Goal: Communication & Community: Answer question/provide support

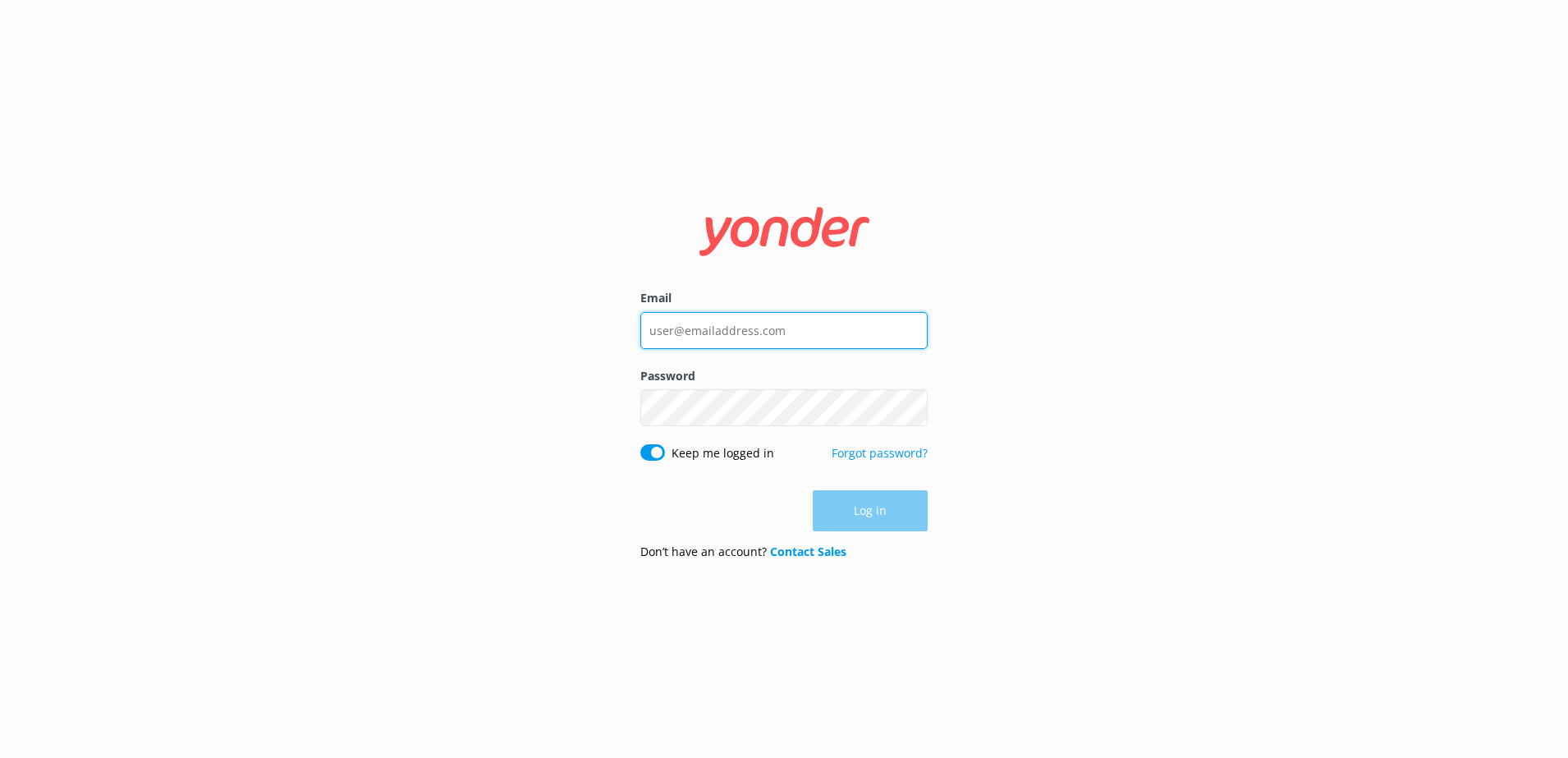
type input "[PERSON_NAME][EMAIL_ADDRESS][PERSON_NAME][DOMAIN_NAME]"
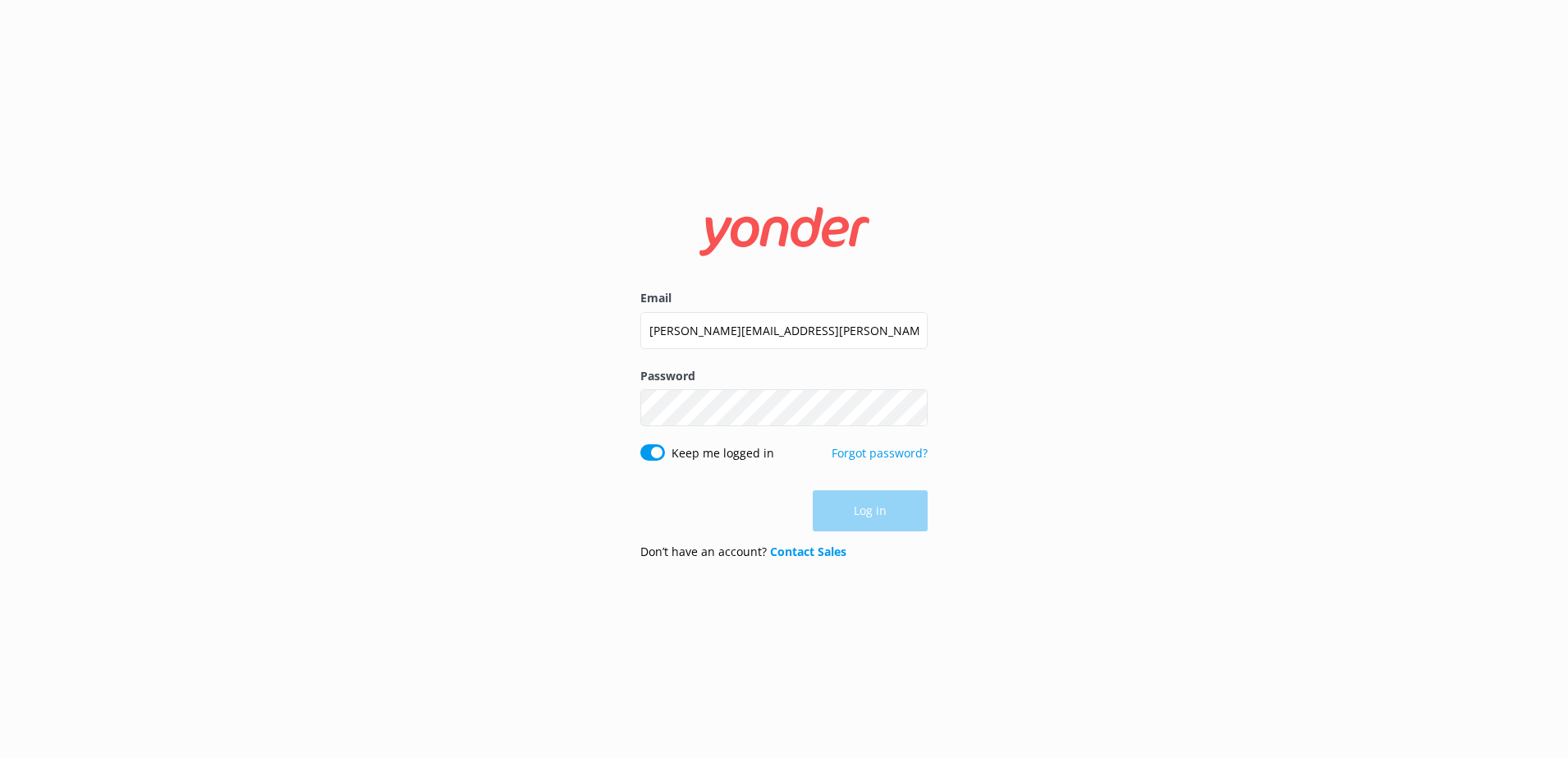
click at [843, 515] on div "Log in" at bounding box center [783, 511] width 287 height 41
click at [854, 513] on button "Log in" at bounding box center [870, 511] width 115 height 41
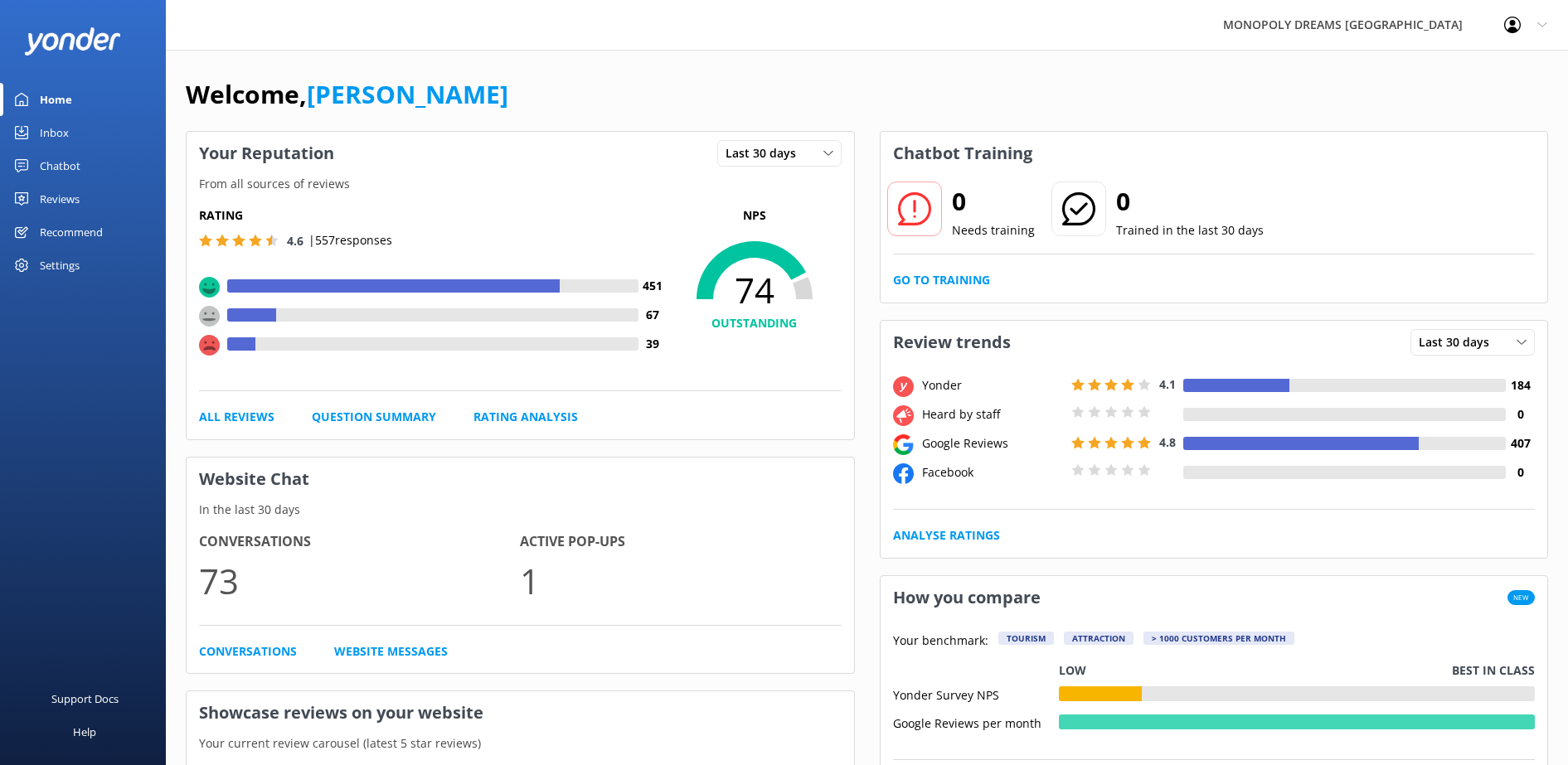
click at [79, 195] on div "Reviews" at bounding box center [60, 199] width 40 height 33
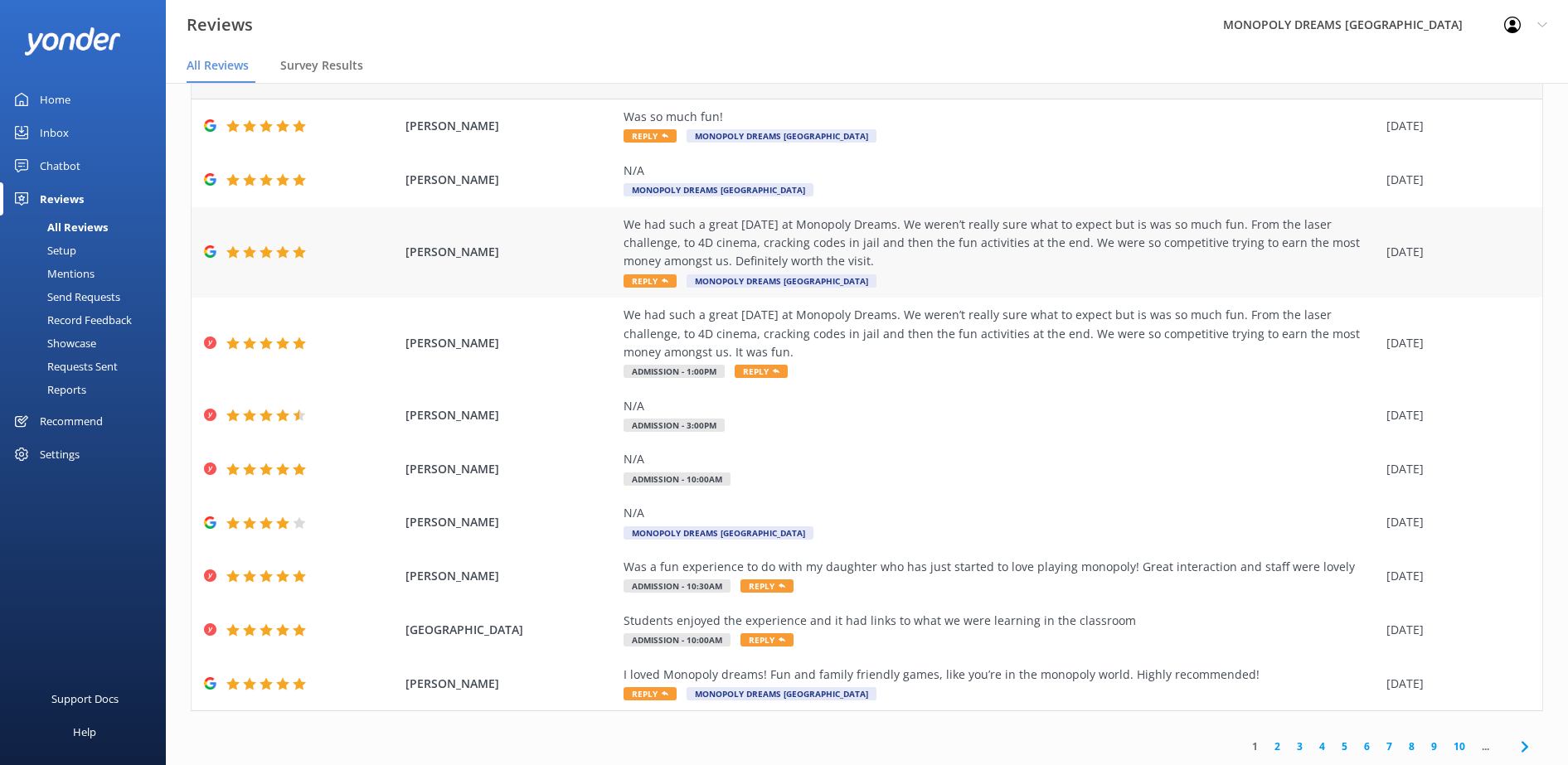
scroll to position [33, 0]
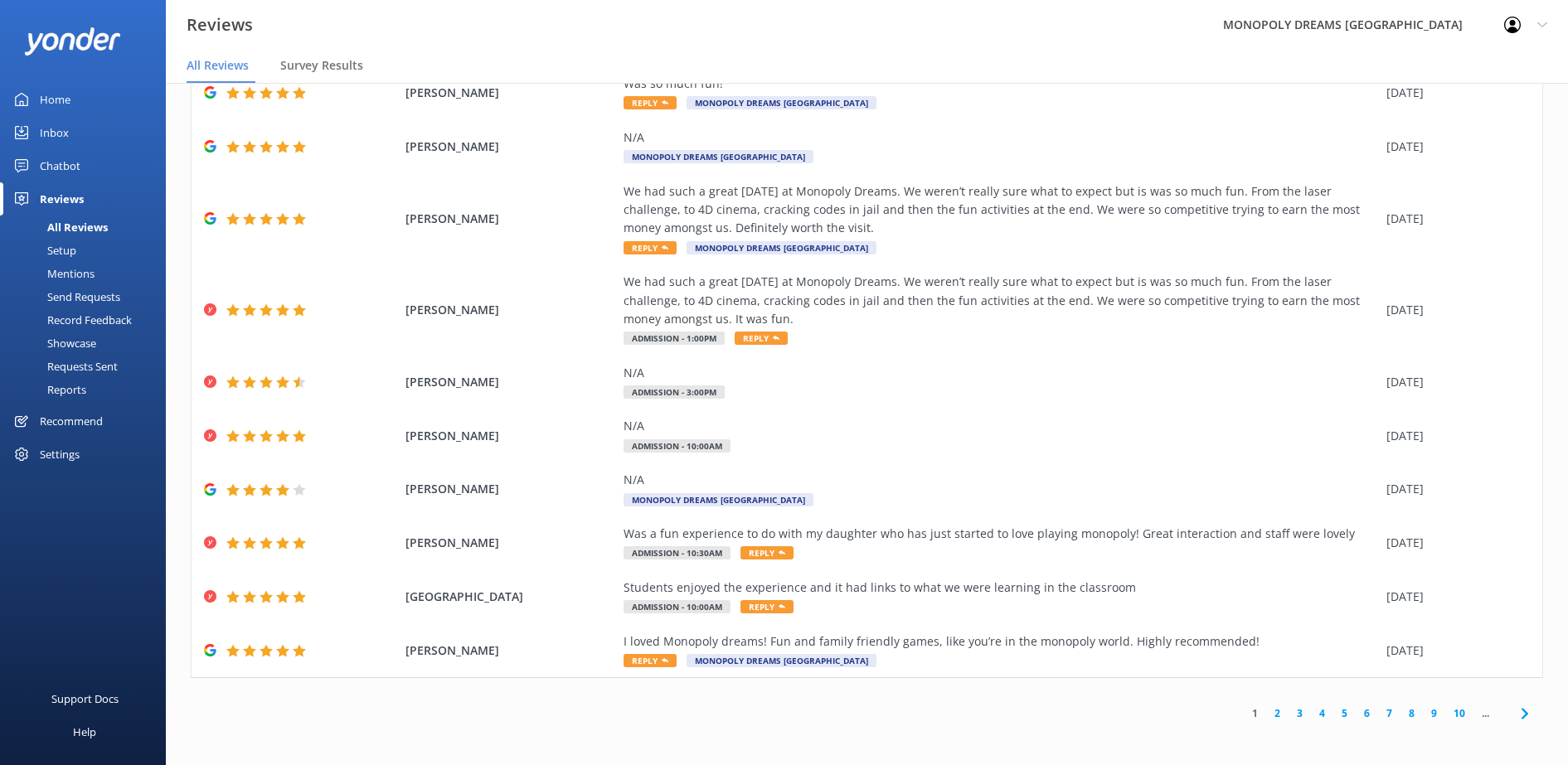
click at [1266, 717] on link "2" at bounding box center [1277, 712] width 23 height 15
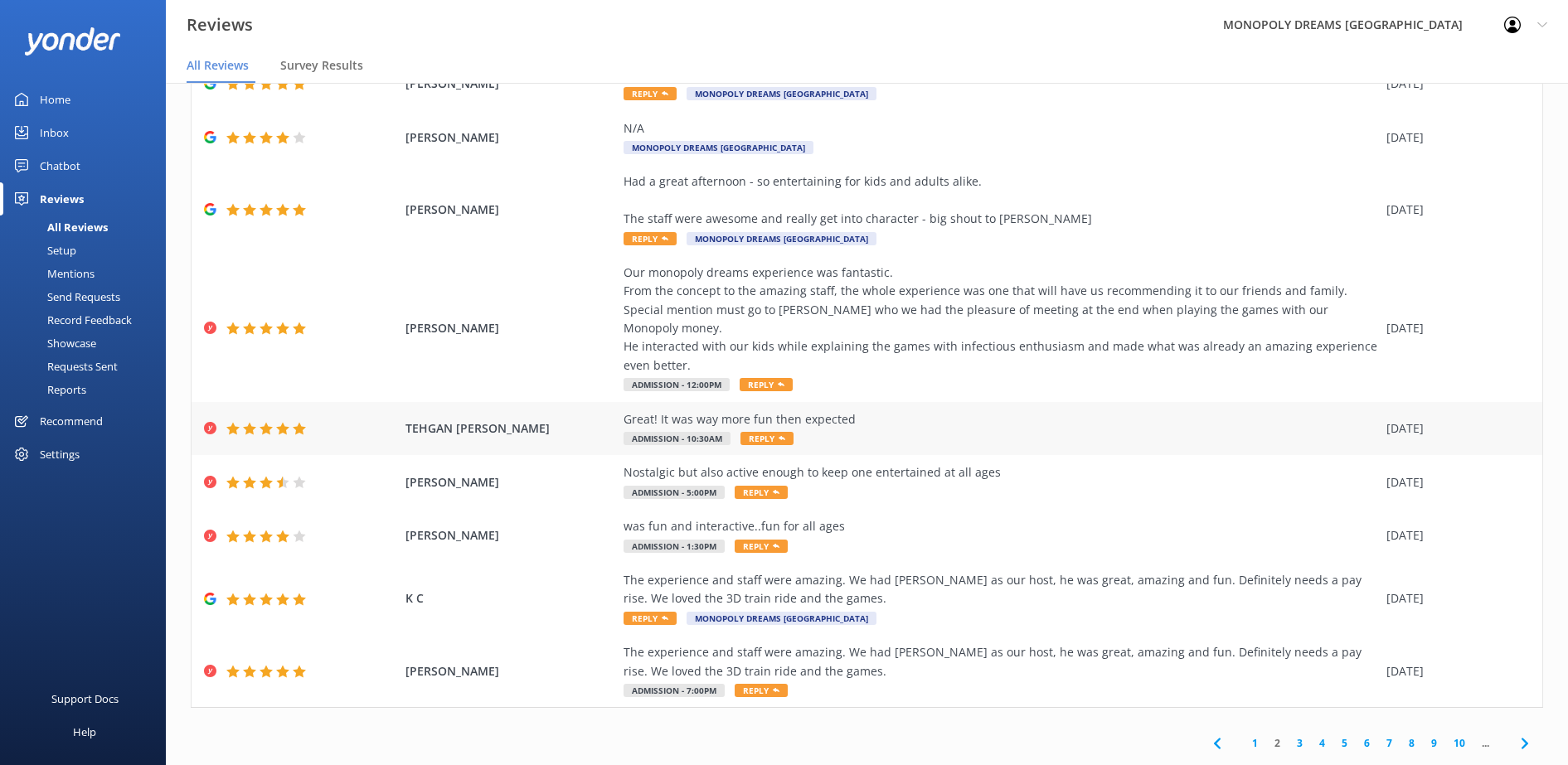
scroll to position [159, 0]
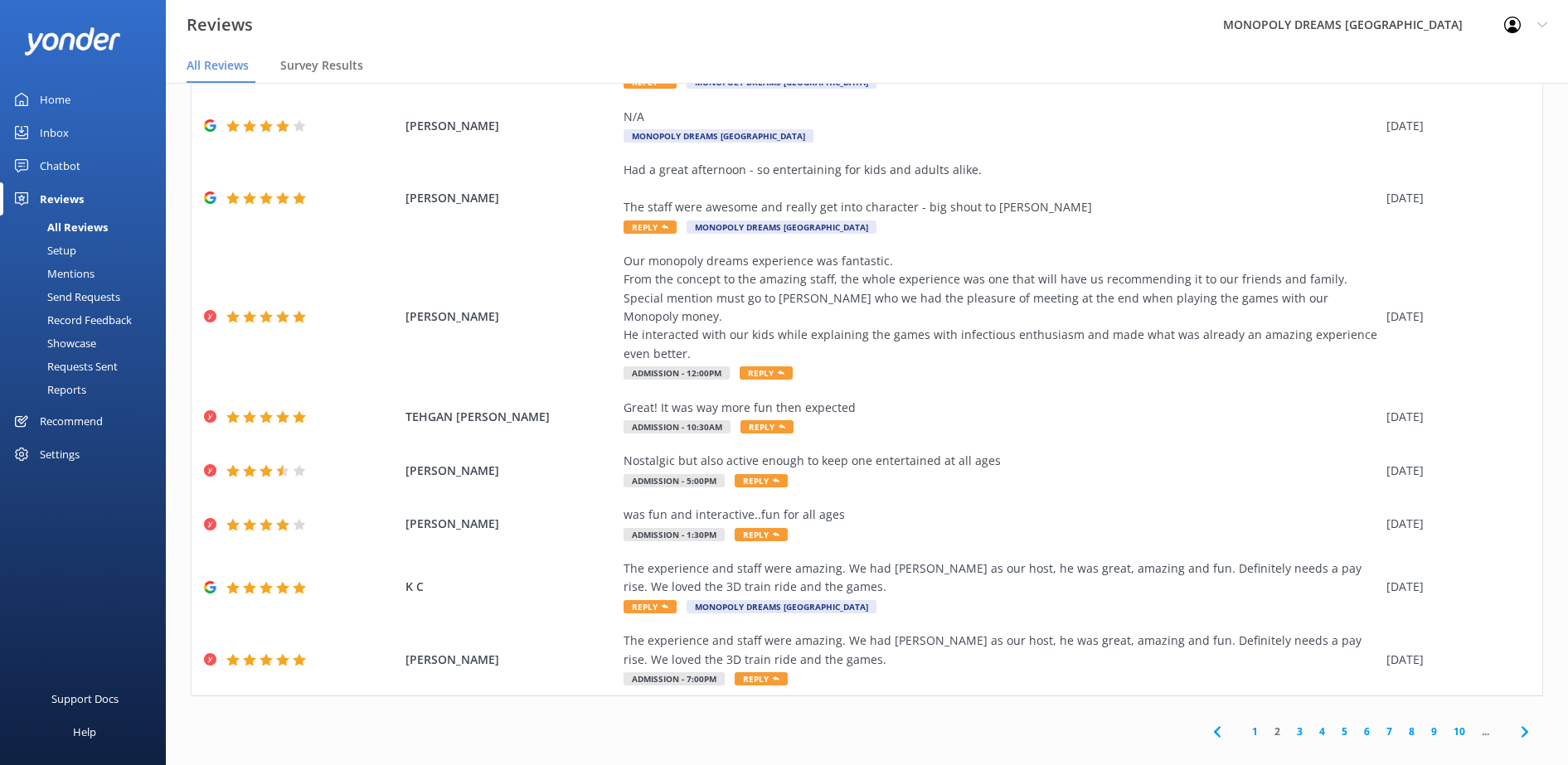
click at [1288, 723] on link "3" at bounding box center [1299, 730] width 23 height 15
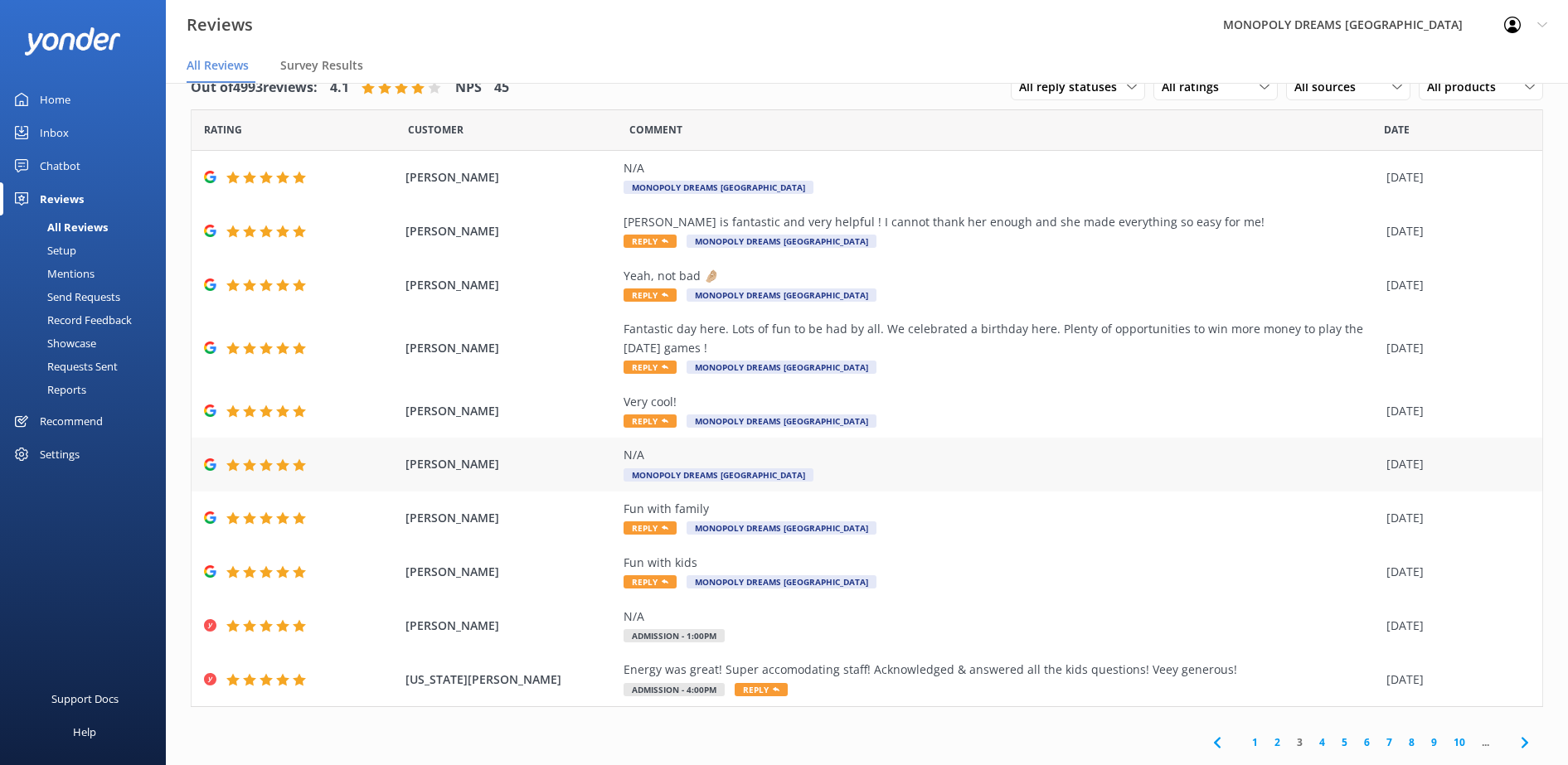
scroll to position [29, 0]
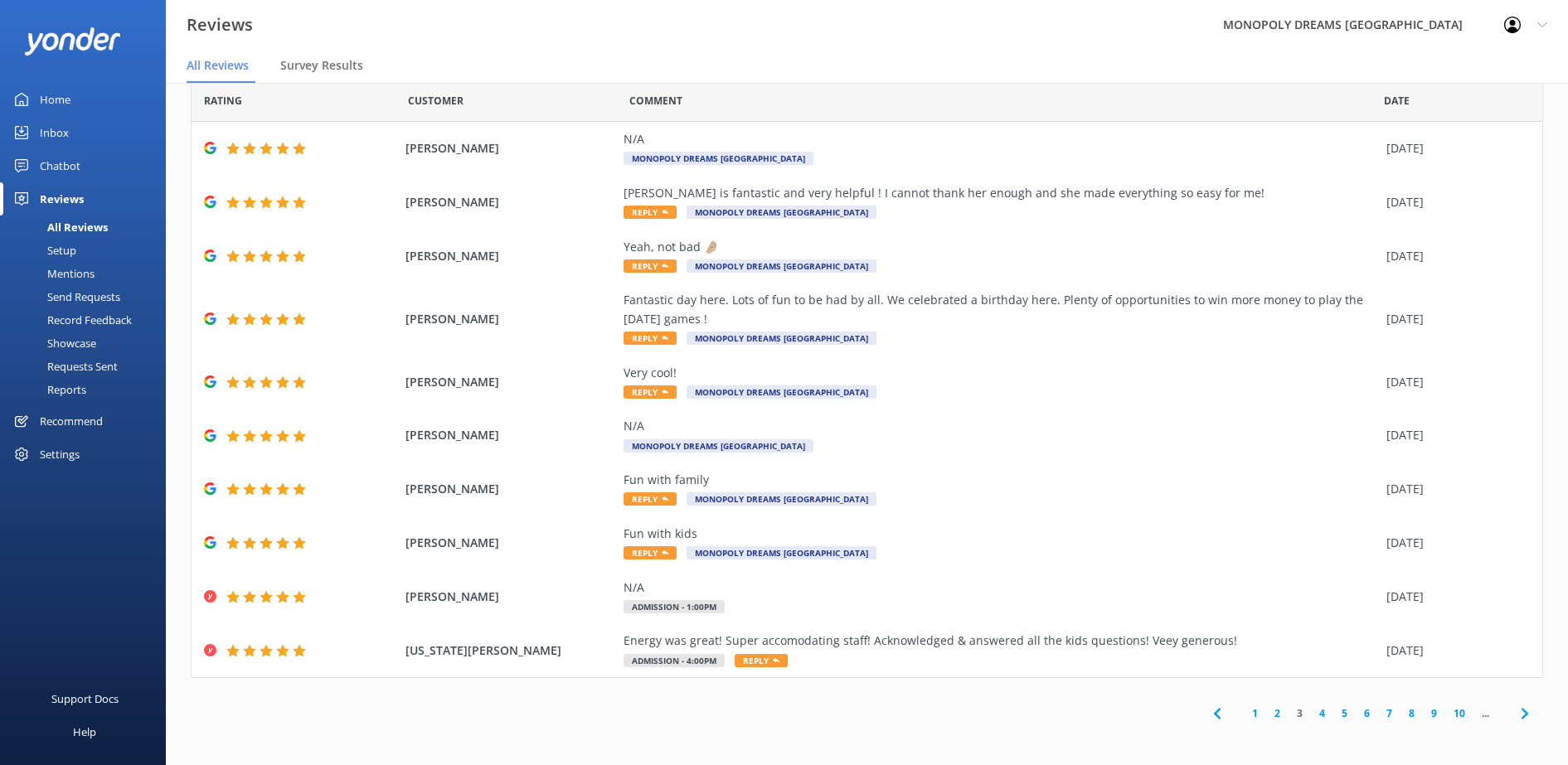
click at [1311, 716] on link "4" at bounding box center [1322, 712] width 23 height 15
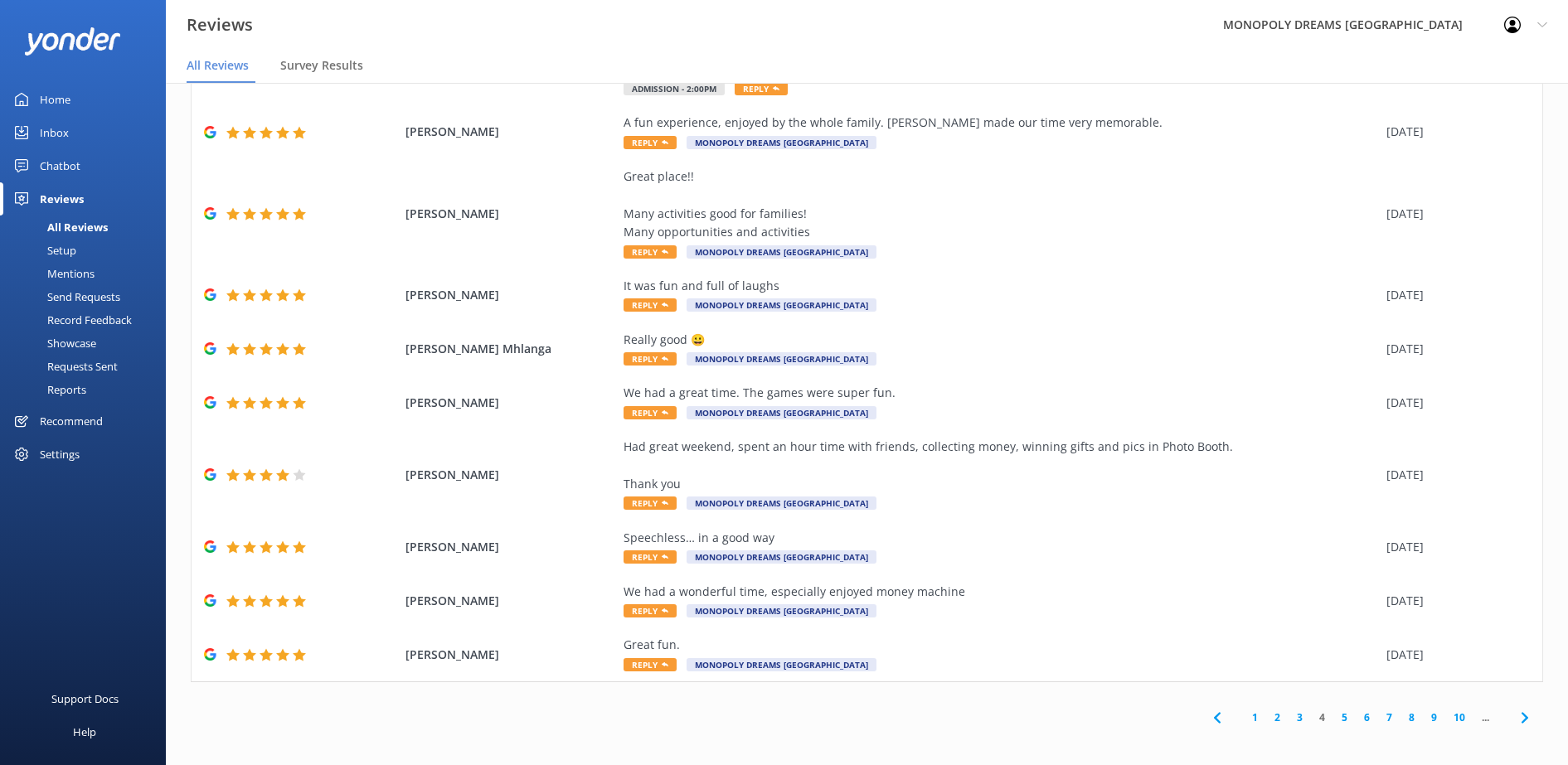
scroll to position [122, 0]
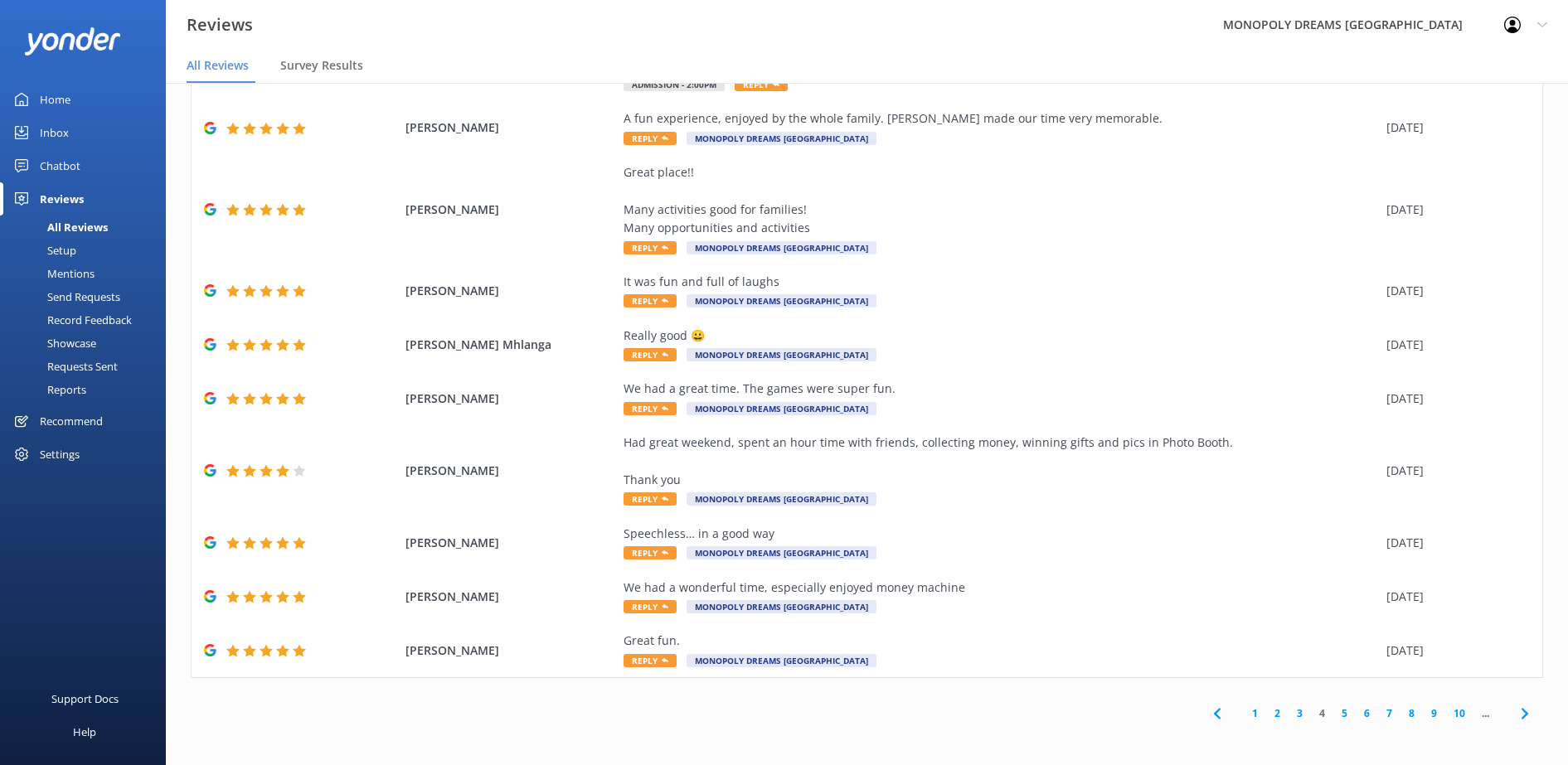
click at [1333, 716] on link "5" at bounding box center [1344, 712] width 23 height 15
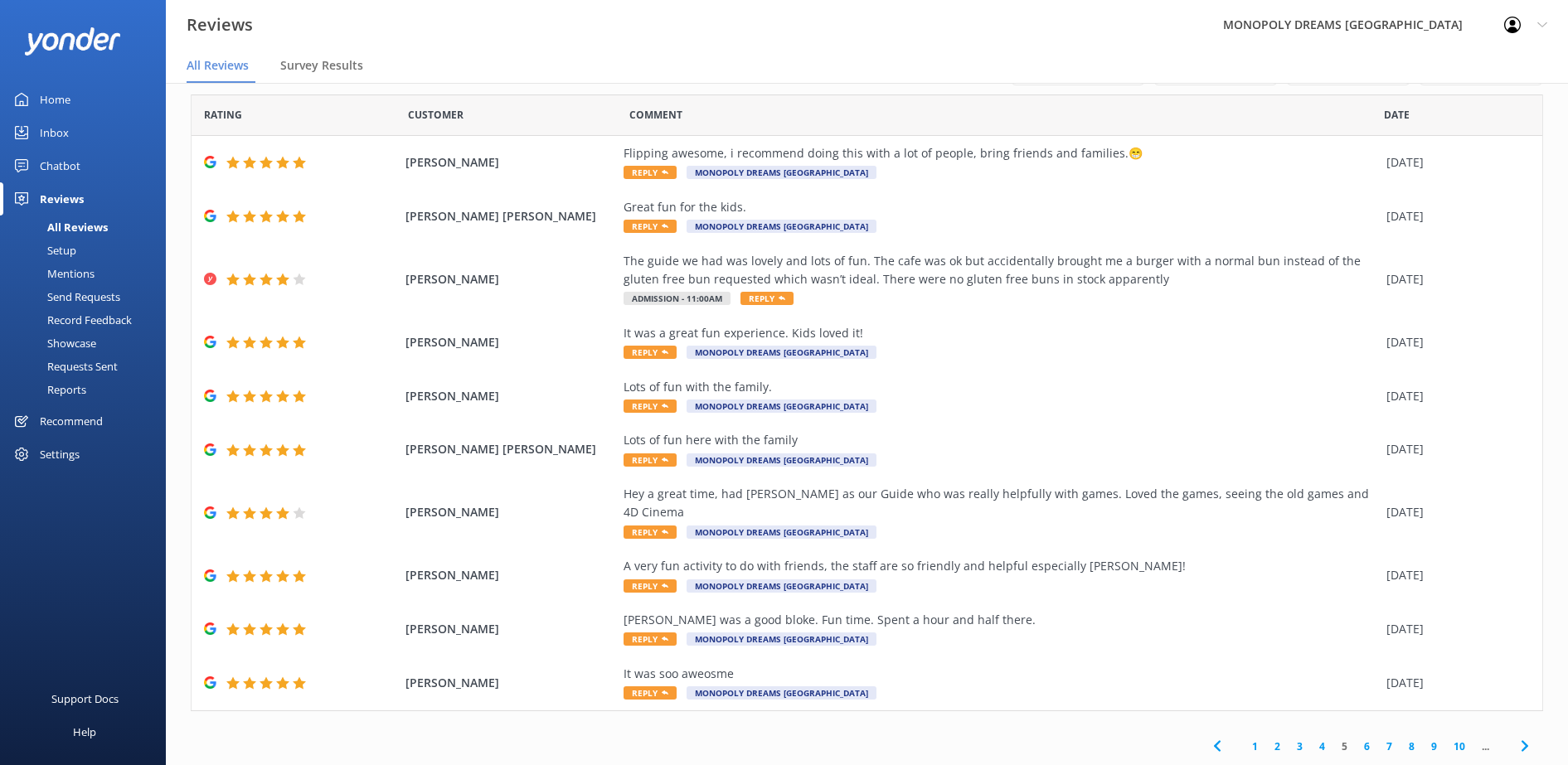
scroll to position [29, 0]
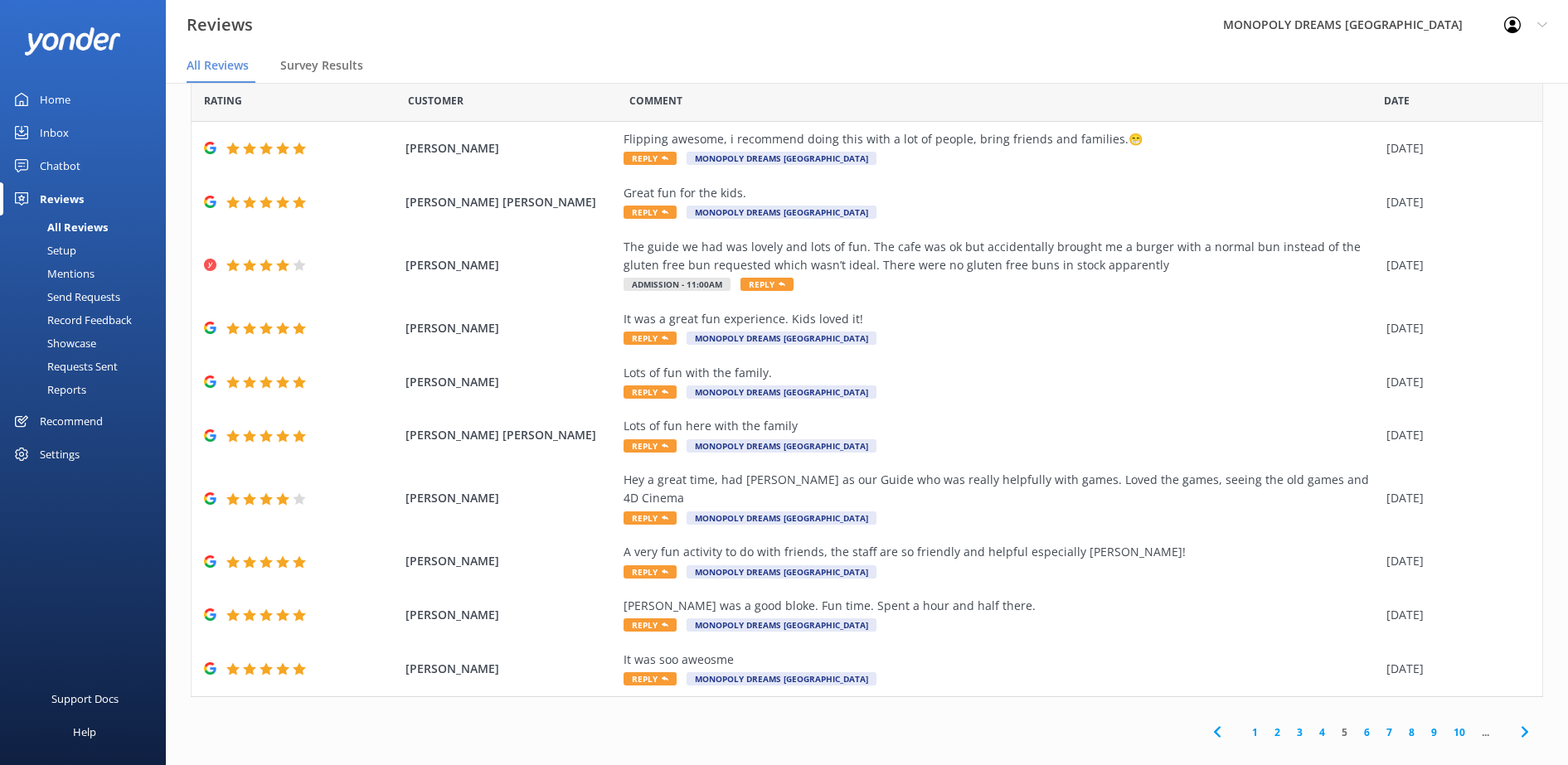
click at [1355, 724] on link "6" at bounding box center [1366, 731] width 23 height 15
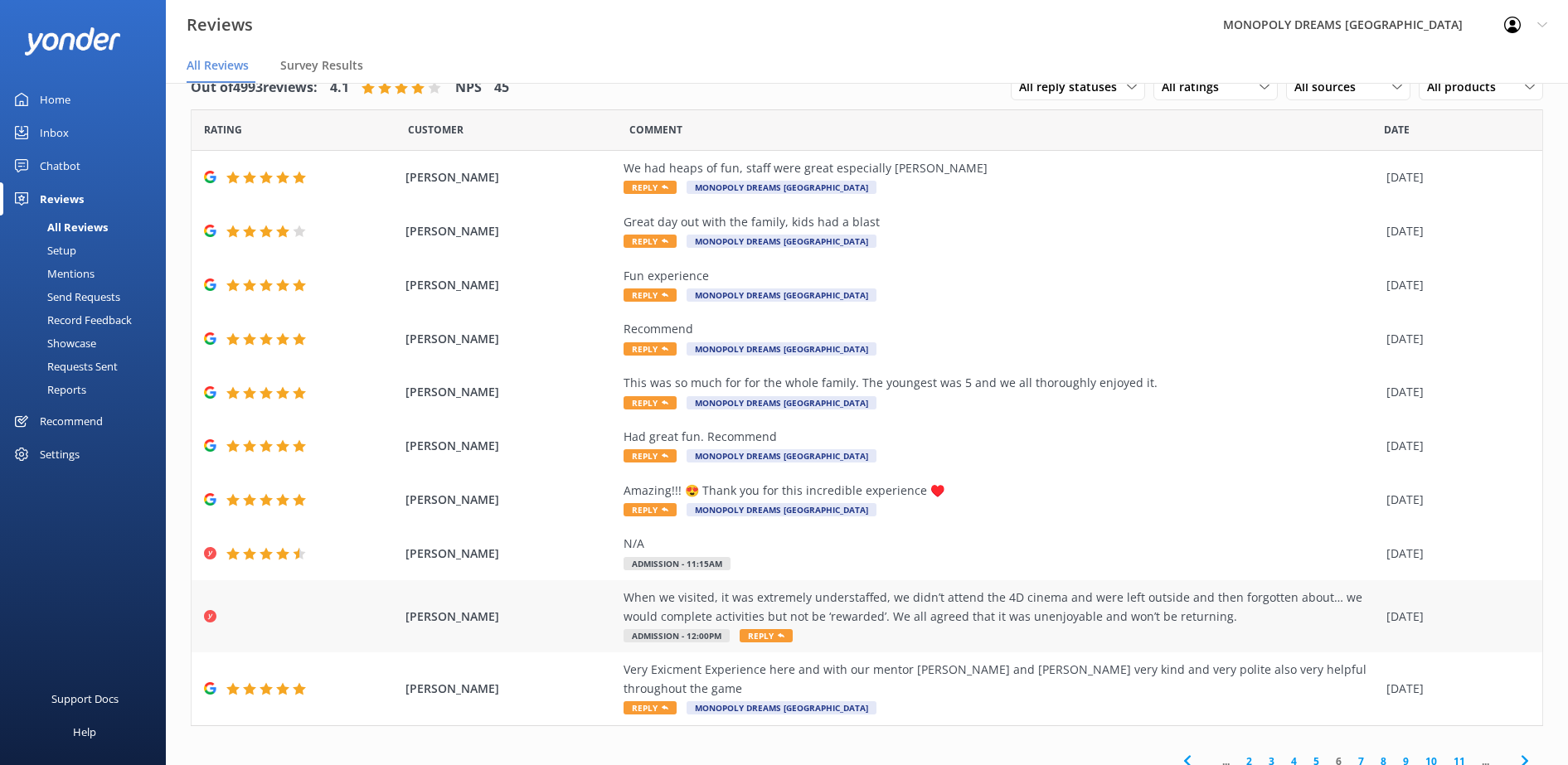
click at [1055, 646] on div "[PERSON_NAME] When we visited, it was extremely understaffed, we didn’t attend …" at bounding box center [867, 615] width 1351 height 72
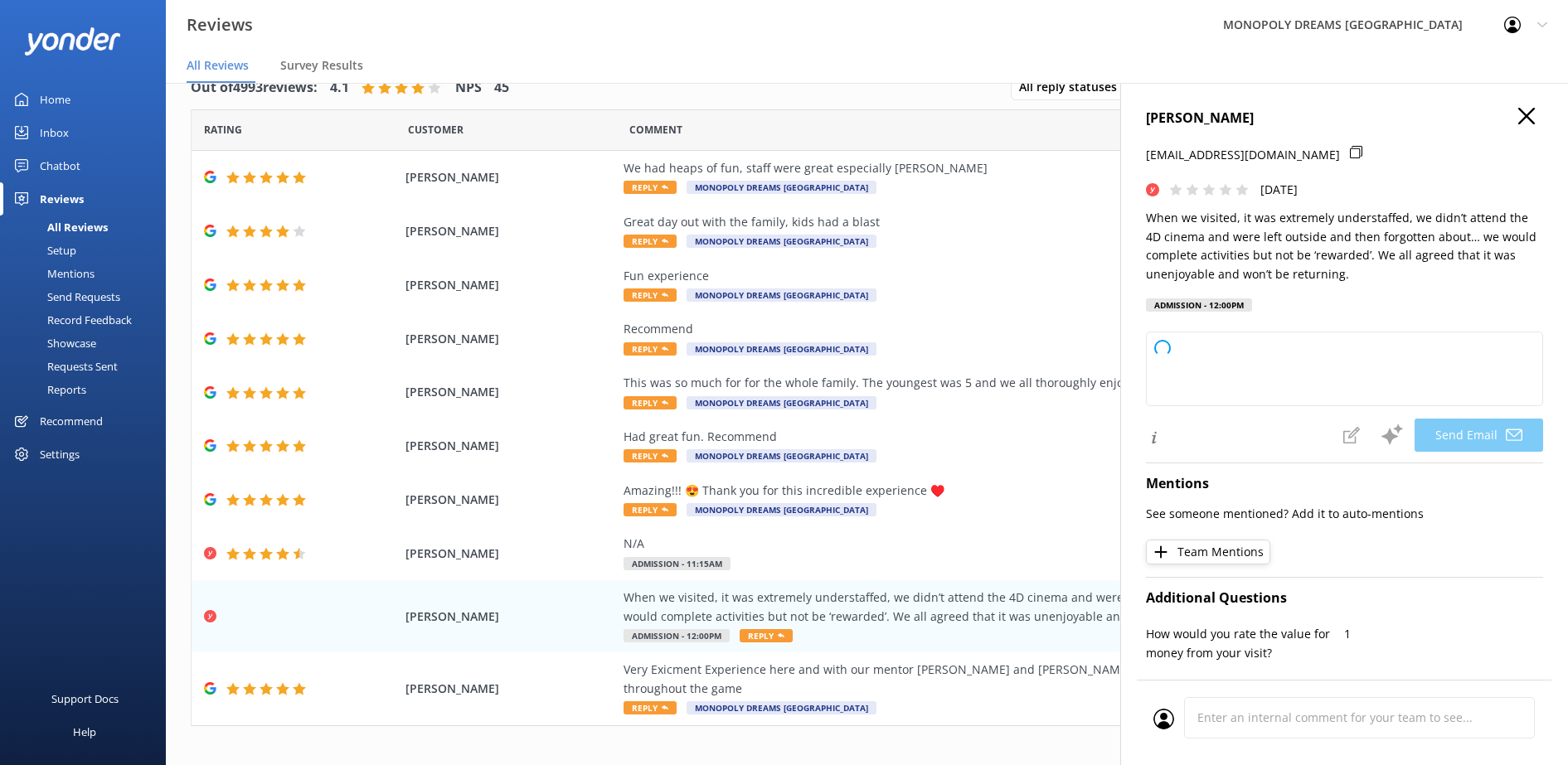
type textarea "Hi [PERSON_NAME], Thank you for sharing your feedback, and we're truly sorry to…"
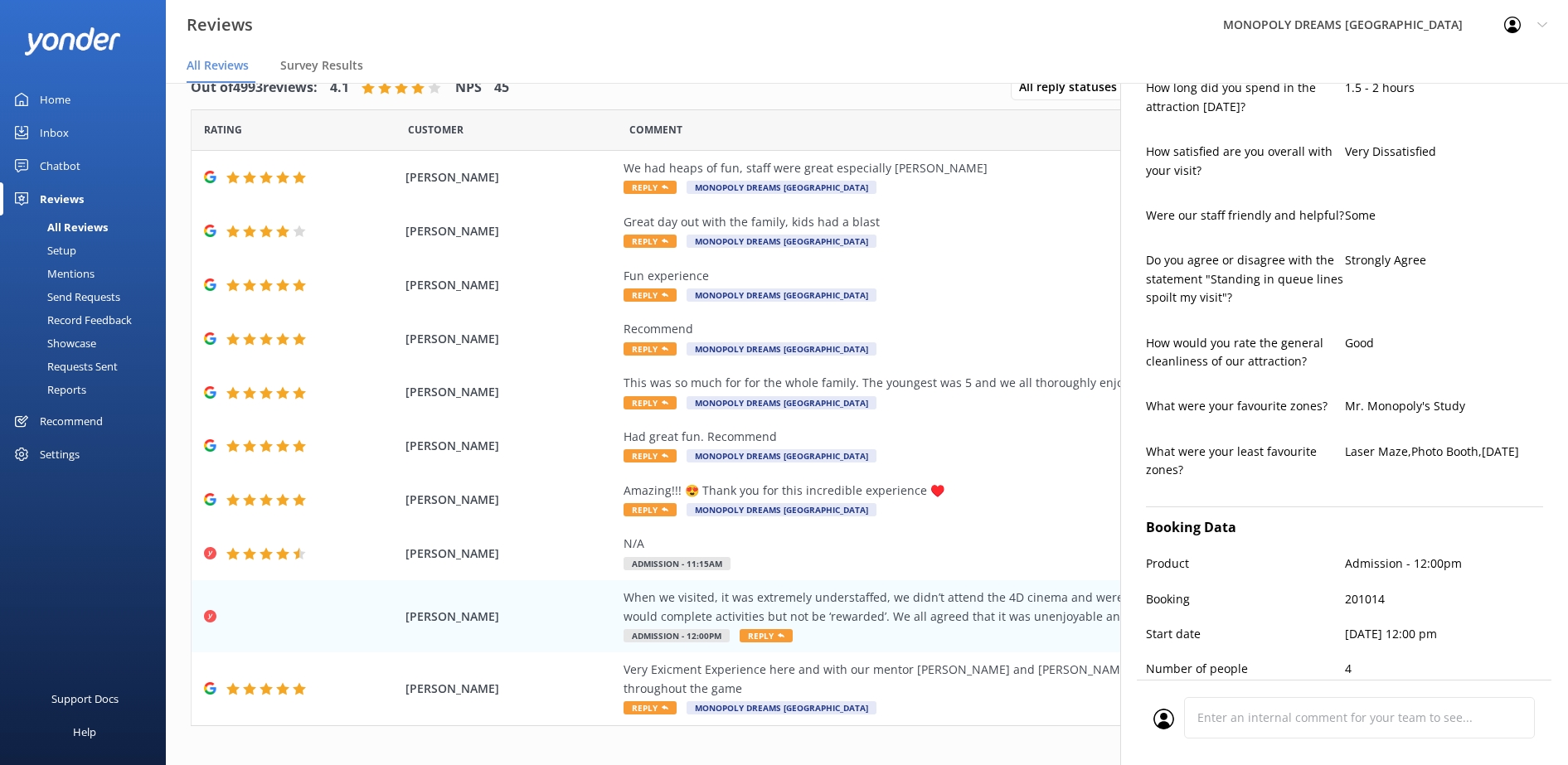
scroll to position [787, 0]
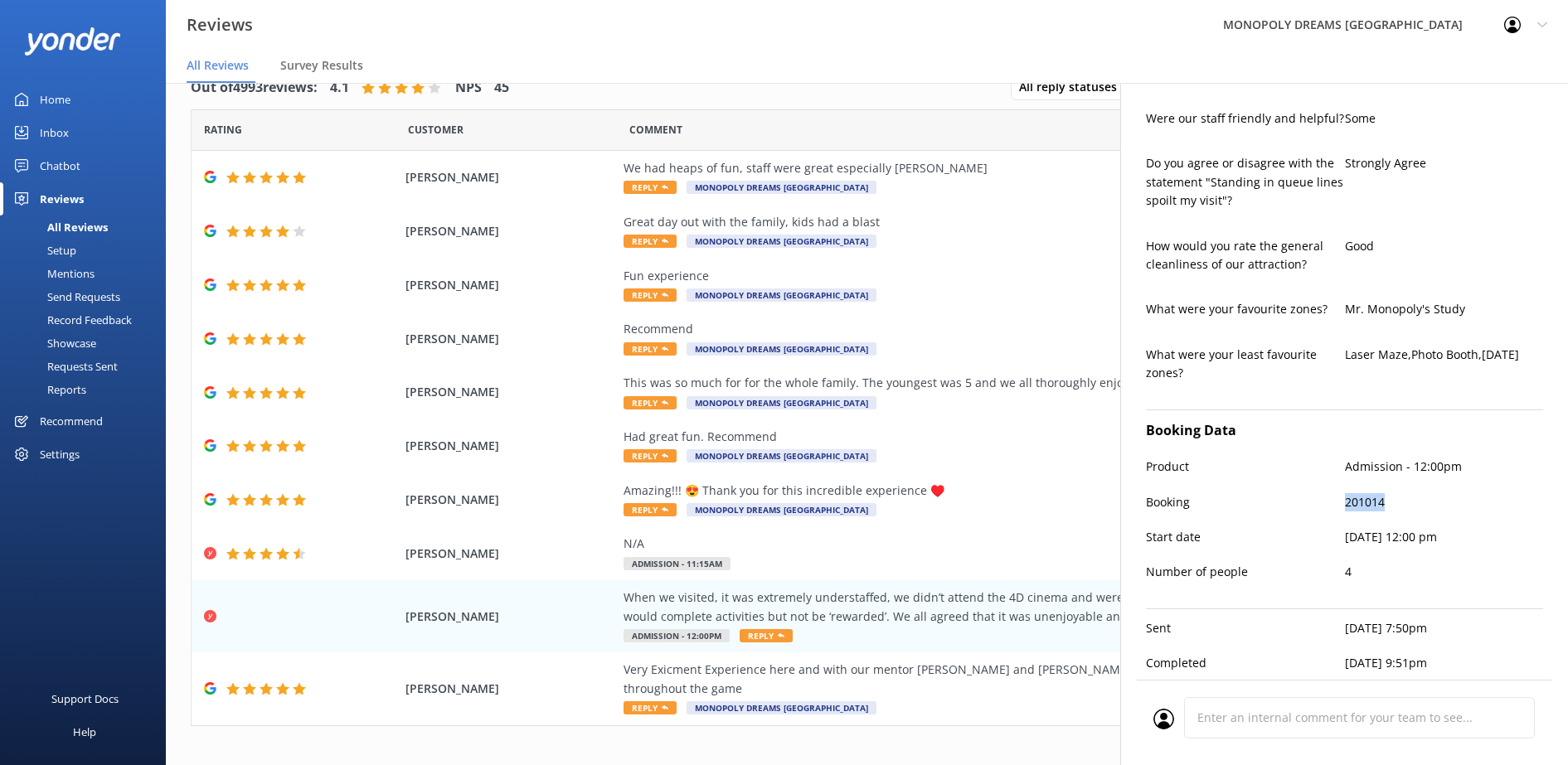
drag, startPoint x: 1387, startPoint y: 487, endPoint x: 1326, endPoint y: 491, distance: 61.1
click at [1326, 493] on div "Booking 201014" at bounding box center [1343, 511] width 397 height 35
drag, startPoint x: 1326, startPoint y: 491, endPoint x: 1343, endPoint y: 485, distance: 18.0
copy div "201014"
drag, startPoint x: 1364, startPoint y: 481, endPoint x: 1391, endPoint y: 537, distance: 62.2
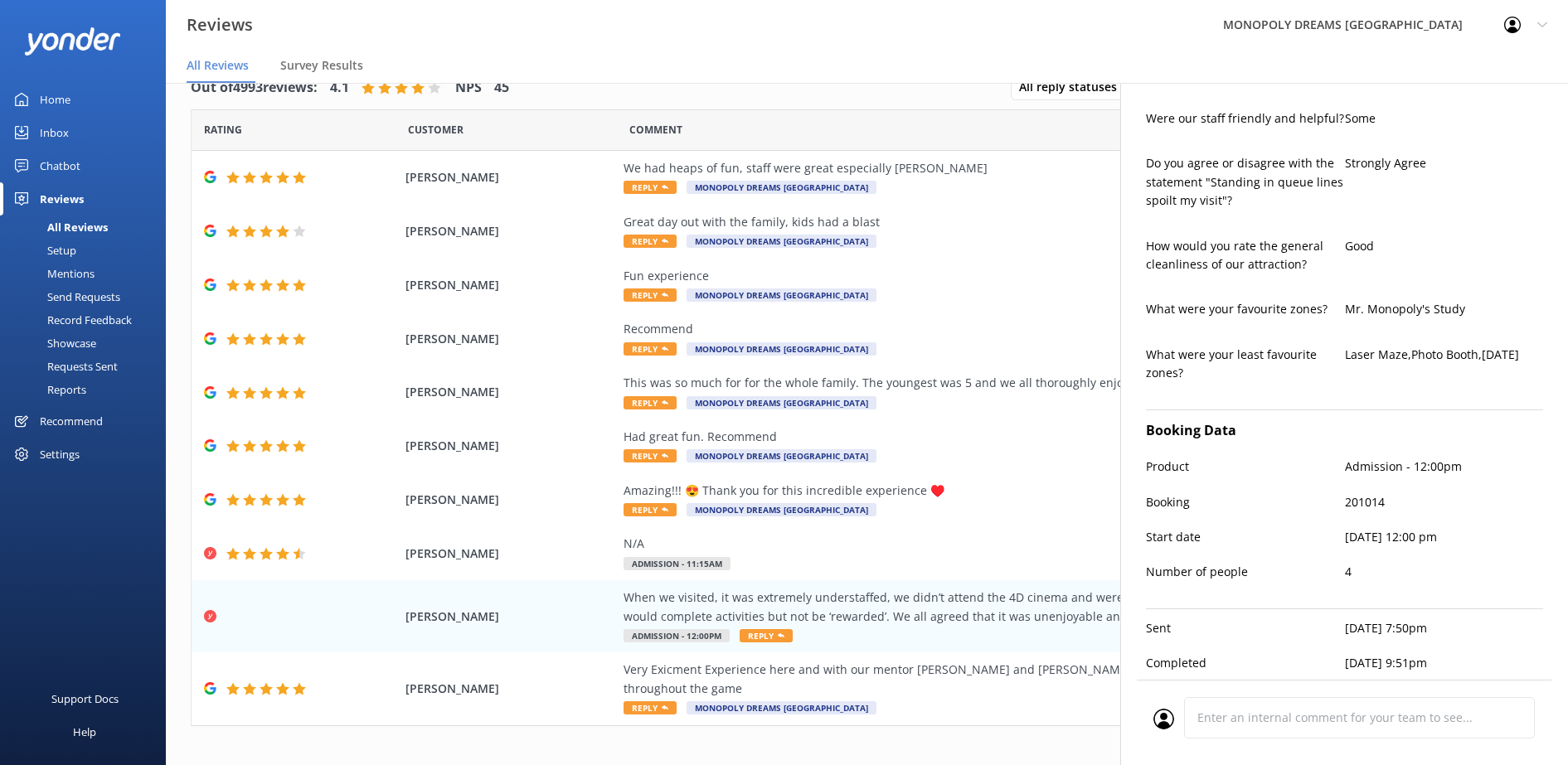
click at [1391, 541] on div "Start date [DATE] 12:00 pm" at bounding box center [1343, 545] width 397 height 35
